Goal: Navigation & Orientation: Find specific page/section

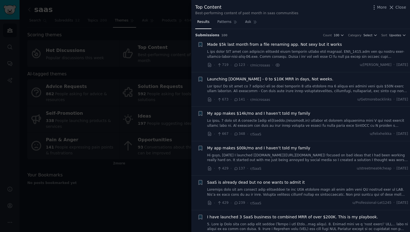
scroll to position [9, 0]
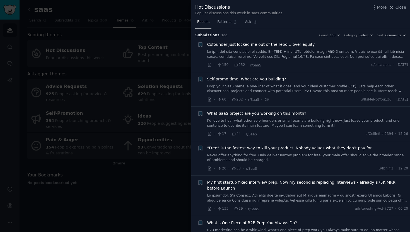
scroll to position [43, 0]
